Goal: Task Accomplishment & Management: Manage account settings

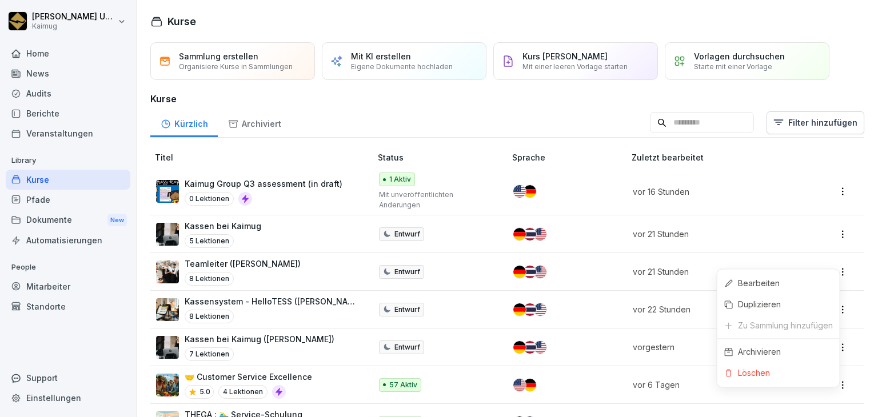
click at [836, 261] on html "[PERSON_NAME] Kaimug Home News Audits Berichte Veranstaltungen Library Kurse Pf…" at bounding box center [439, 208] width 878 height 417
click at [757, 287] on div "Bearbeiten" at bounding box center [759, 283] width 42 height 12
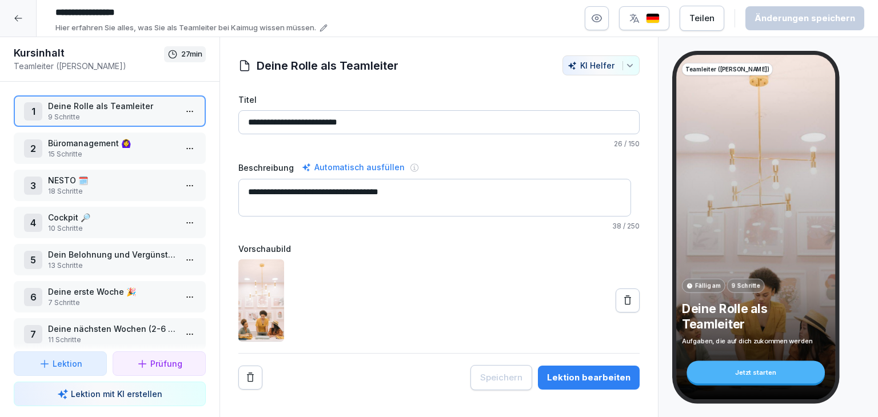
click at [178, 149] on html "**********" at bounding box center [439, 208] width 878 height 417
click at [185, 177] on div "Schritte bearbeiten" at bounding box center [138, 169] width 97 height 21
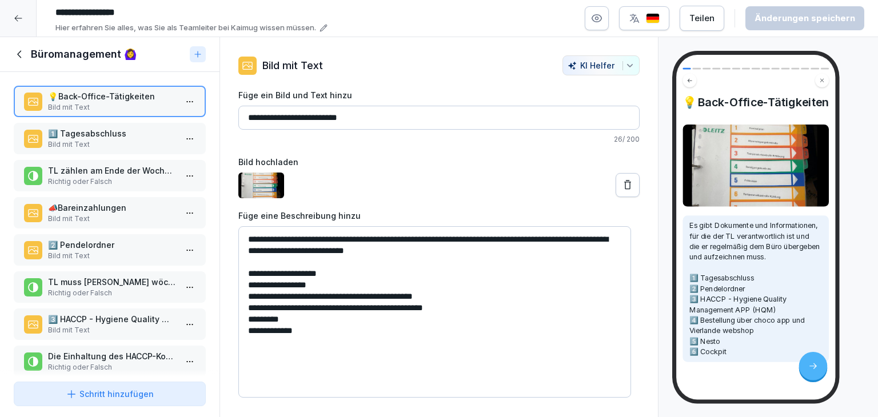
click at [129, 135] on p "1️⃣​​ Tagesabschluss" at bounding box center [112, 133] width 128 height 12
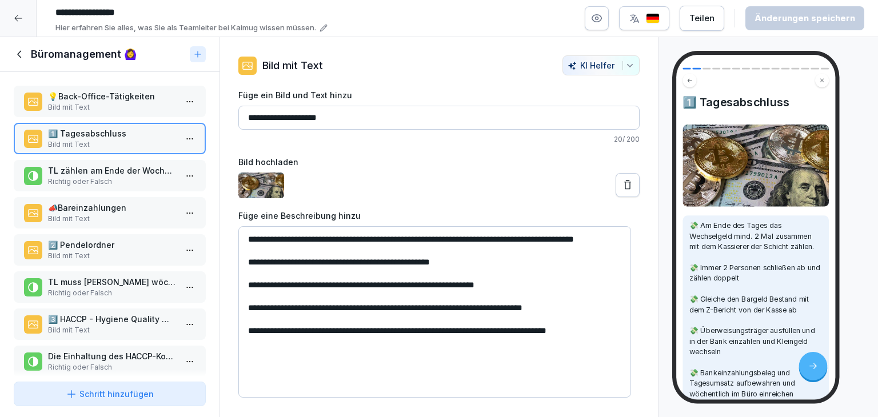
click at [118, 181] on p "Richtig oder Falsch" at bounding box center [112, 182] width 128 height 10
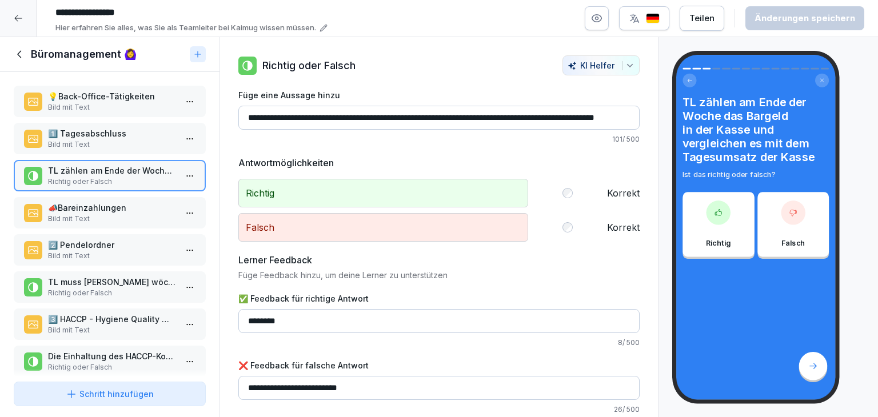
click at [114, 205] on p "📣​​Bareinzahlungen" at bounding box center [112, 208] width 128 height 12
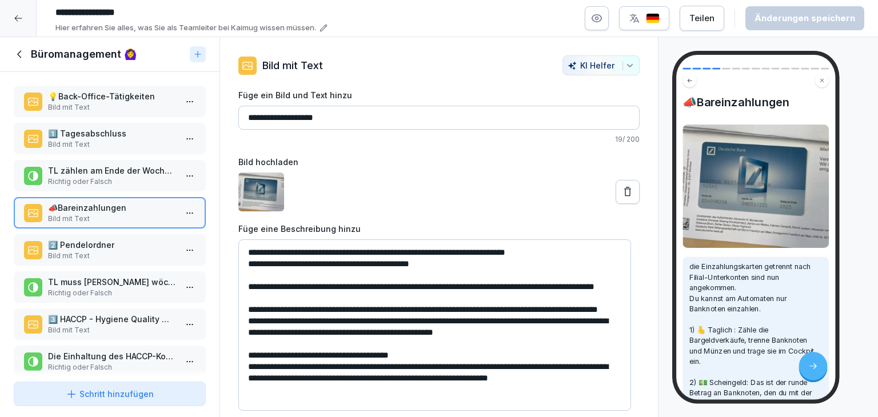
click at [20, 56] on icon at bounding box center [19, 53] width 4 height 7
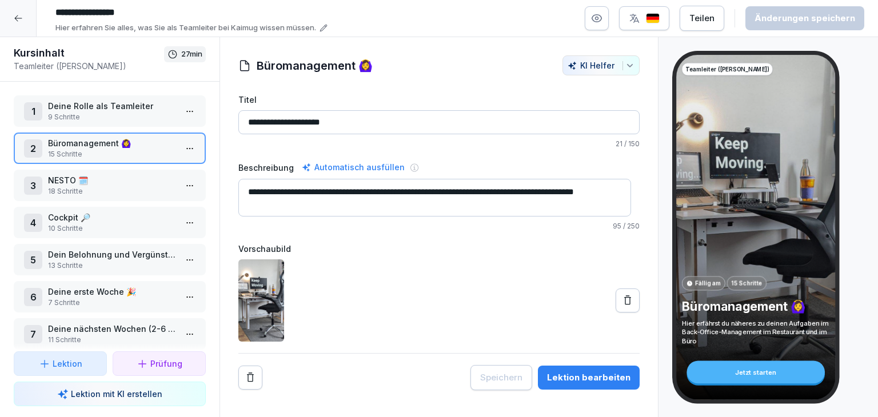
scroll to position [54, 0]
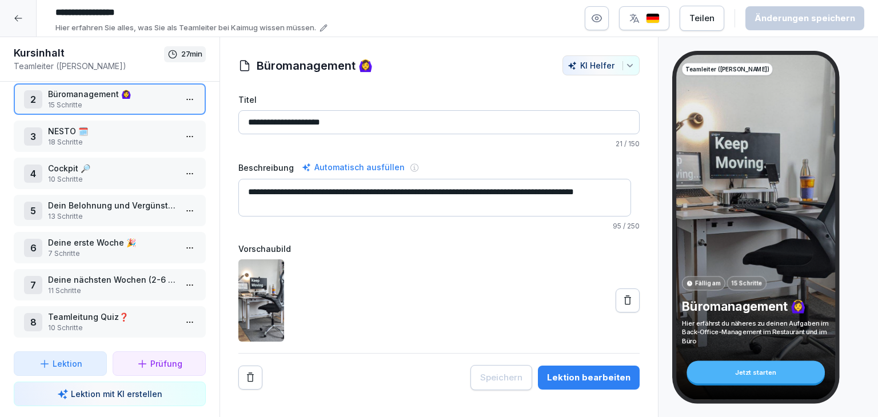
click at [101, 237] on p "Deine erste Woche 🎉" at bounding box center [112, 243] width 128 height 12
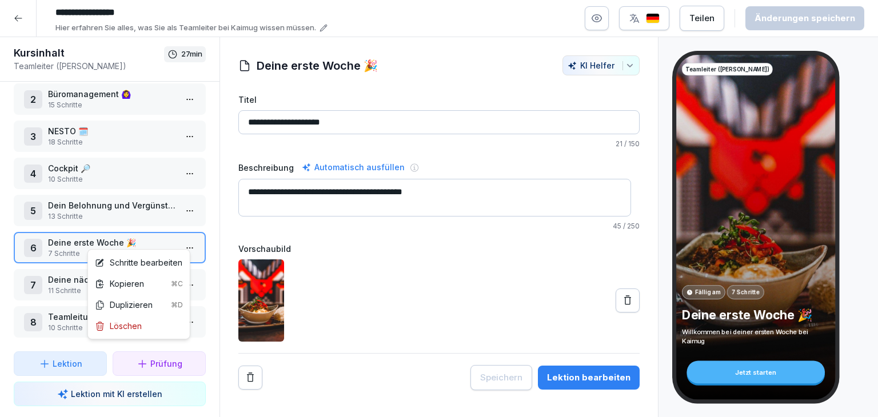
click at [180, 238] on html "**********" at bounding box center [439, 208] width 878 height 417
click at [155, 262] on div "Schritte bearbeiten" at bounding box center [138, 263] width 87 height 12
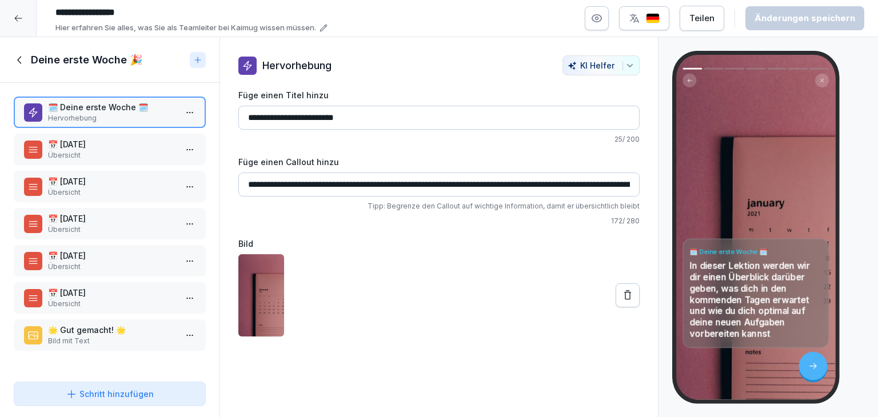
click at [137, 142] on p "📅 [DATE]" at bounding box center [112, 144] width 128 height 12
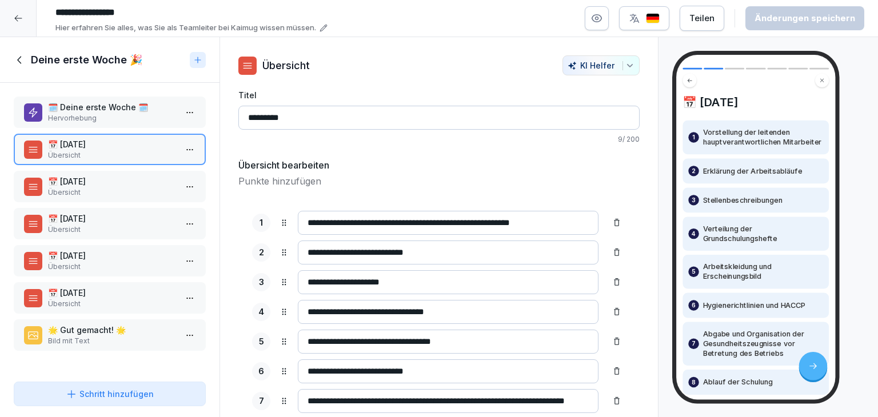
click at [137, 182] on p "📅 [DATE]" at bounding box center [112, 181] width 128 height 12
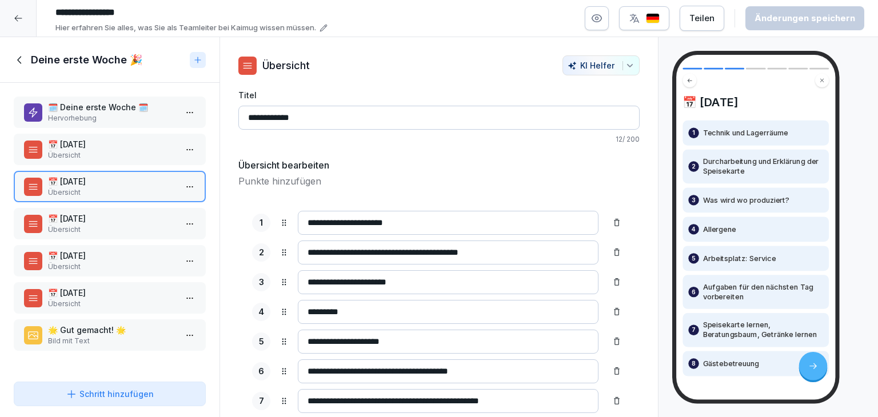
click at [130, 206] on div "🗓️ Deine erste Woche 🗓️ Hervorhebung 📅 [DATE] Übersicht 📅 [DATE] Übersicht 📅 [D…" at bounding box center [109, 230] width 219 height 294
click at [123, 231] on p "Übersicht" at bounding box center [112, 230] width 128 height 10
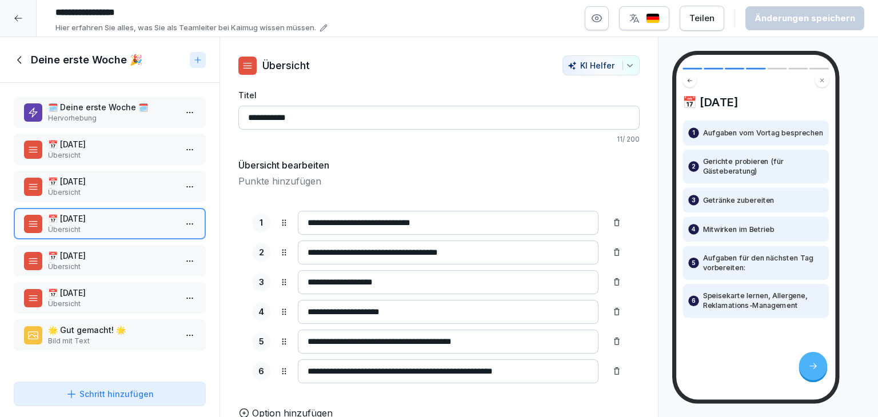
click at [18, 65] on icon at bounding box center [20, 60] width 13 height 13
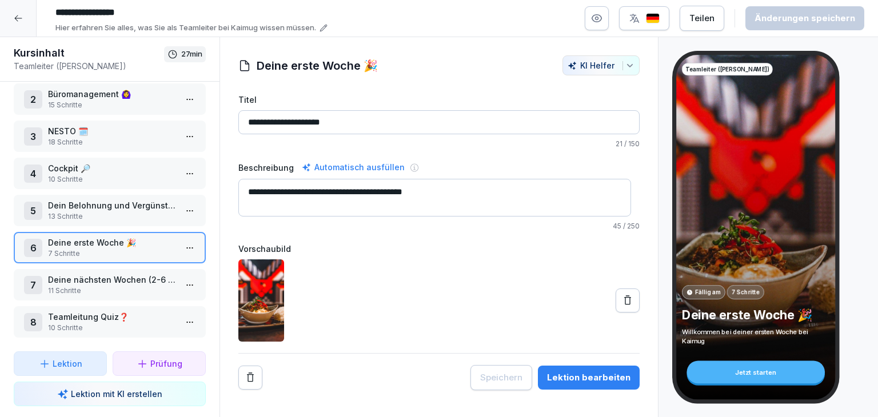
click at [134, 166] on p "Cockpit 🔎​" at bounding box center [112, 168] width 128 height 12
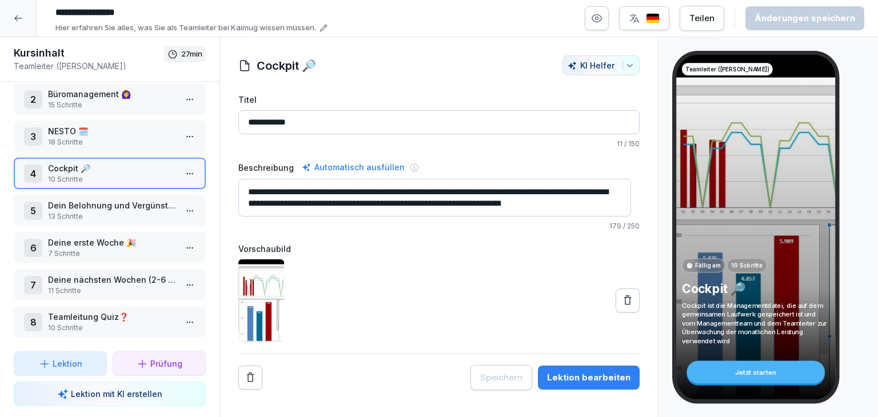
click at [137, 129] on p "NESTO 🗓️" at bounding box center [112, 131] width 128 height 12
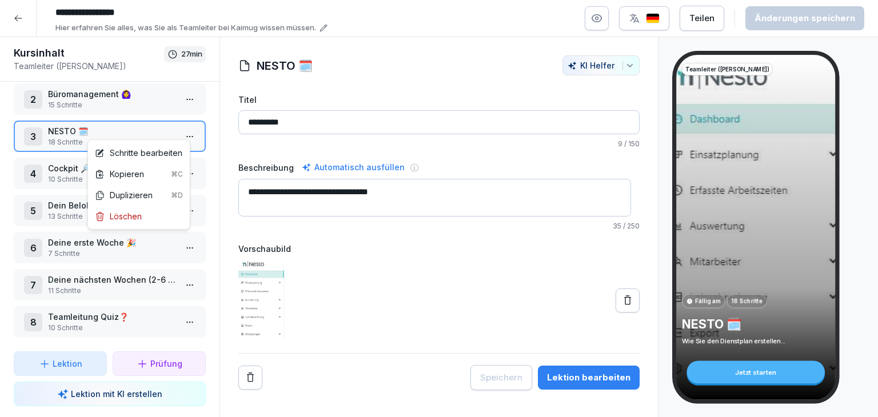
click at [176, 129] on html "**********" at bounding box center [439, 208] width 878 height 417
click at [176, 151] on div "Schritte bearbeiten" at bounding box center [138, 153] width 87 height 12
